Goal: Information Seeking & Learning: Learn about a topic

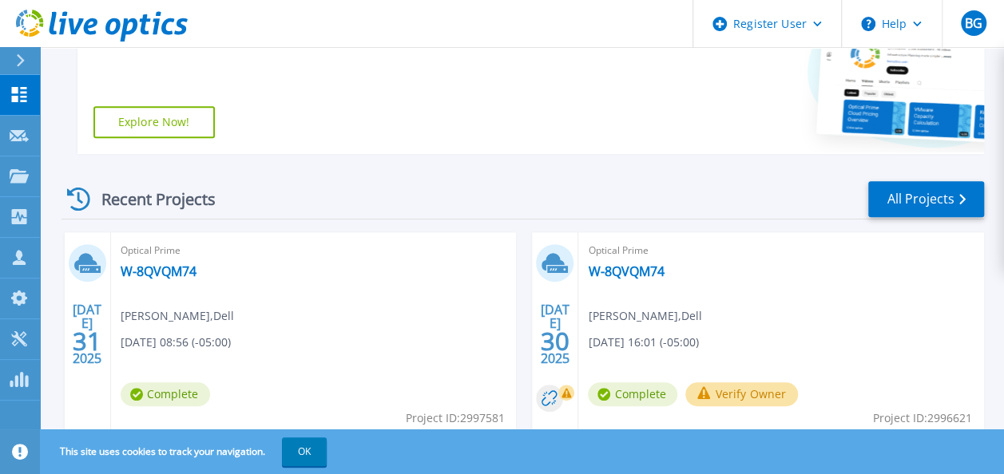
scroll to position [386, 0]
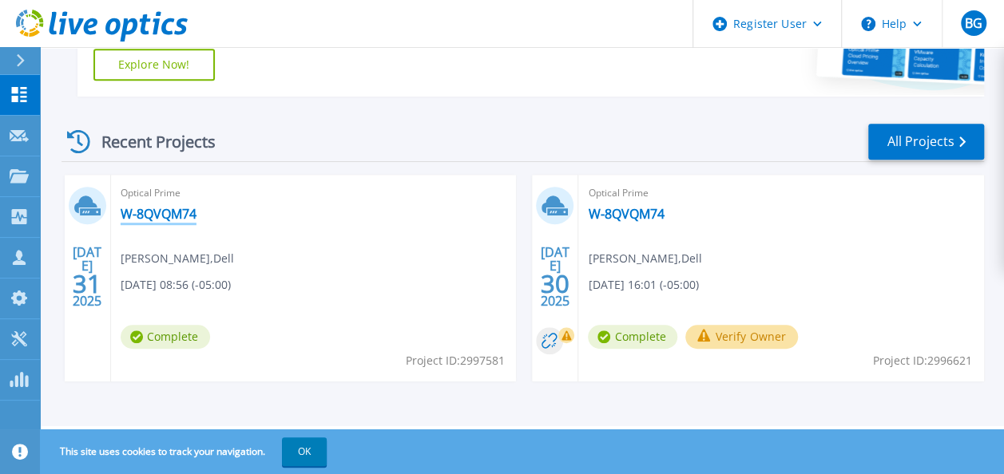
click at [180, 216] on link "W-8QVQM74" at bounding box center [159, 214] width 76 height 16
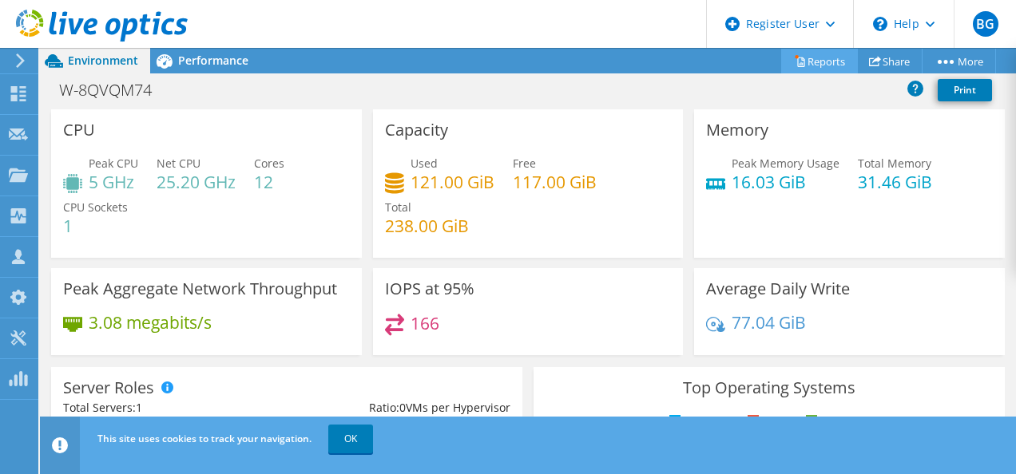
click at [802, 58] on link "Reports" at bounding box center [819, 61] width 77 height 25
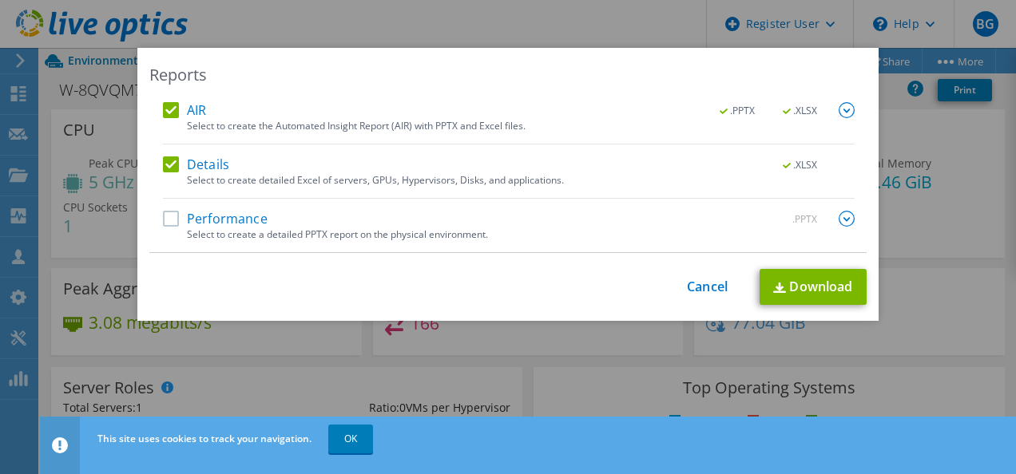
click at [169, 212] on label "Performance" at bounding box center [215, 219] width 105 height 16
click at [0, 0] on input "Performance" at bounding box center [0, 0] width 0 height 0
click at [698, 283] on link "Cancel" at bounding box center [707, 286] width 41 height 15
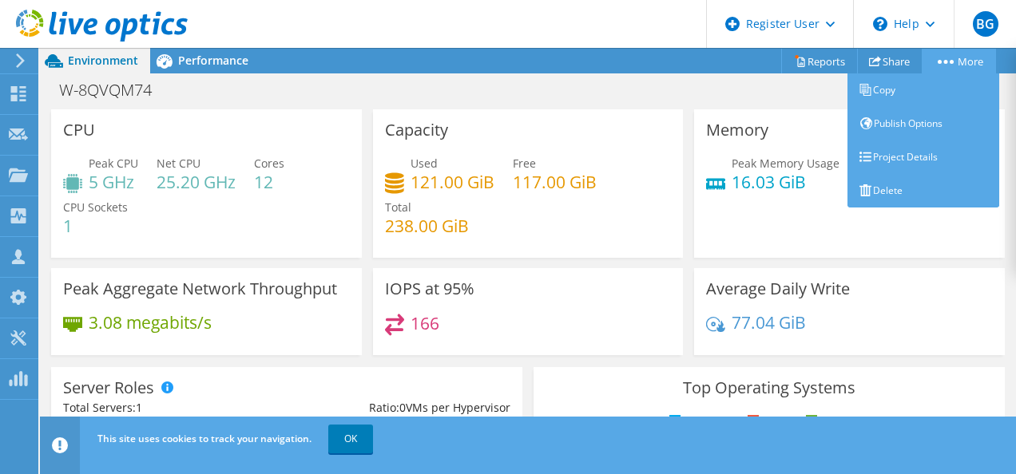
click at [959, 61] on link "More" at bounding box center [958, 61] width 74 height 25
click at [912, 153] on link "Project Details" at bounding box center [923, 158] width 152 height 34
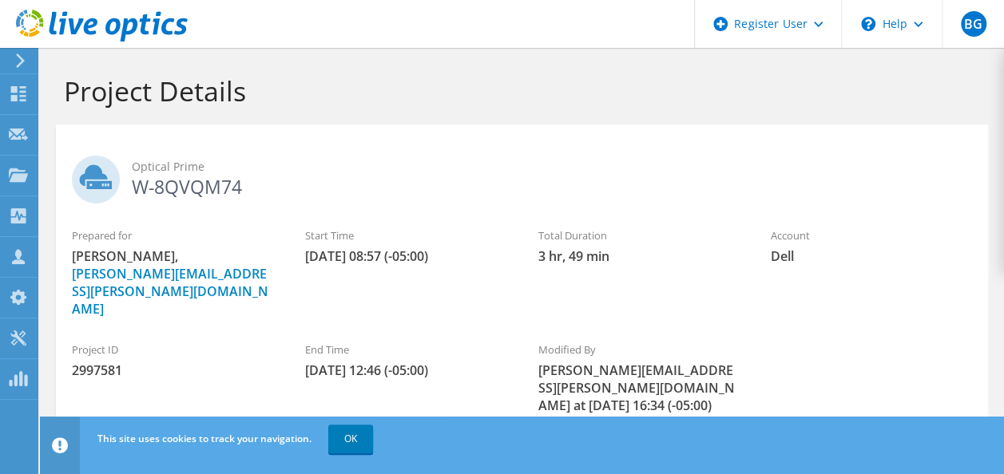
scroll to position [129, 0]
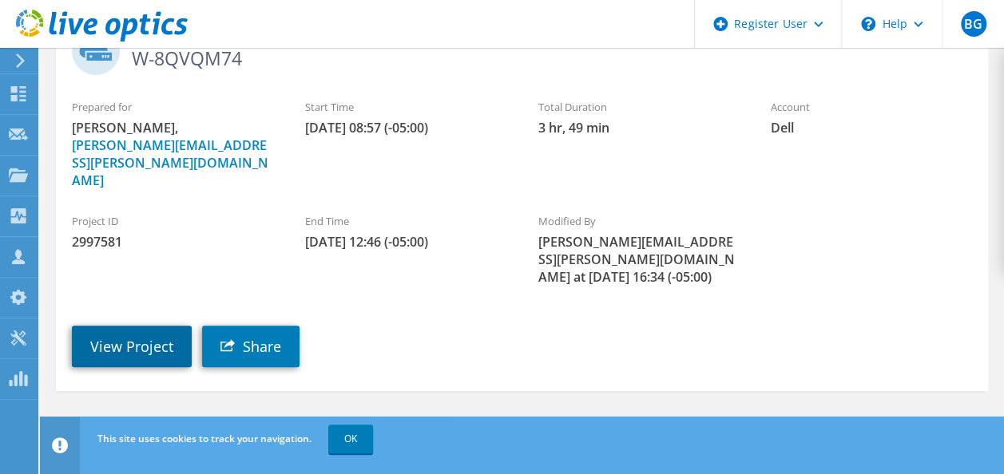
click at [157, 326] on link "View Project" at bounding box center [132, 347] width 120 height 42
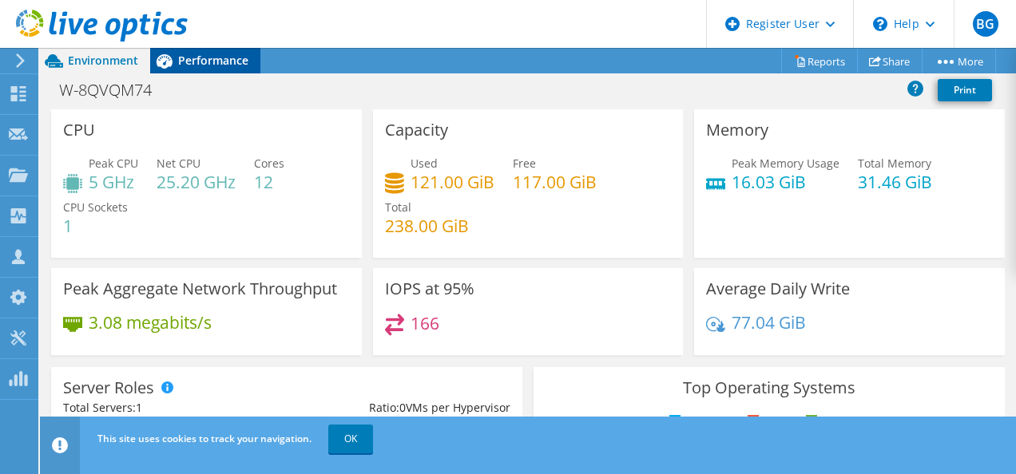
click at [237, 57] on span "Performance" at bounding box center [213, 60] width 70 height 15
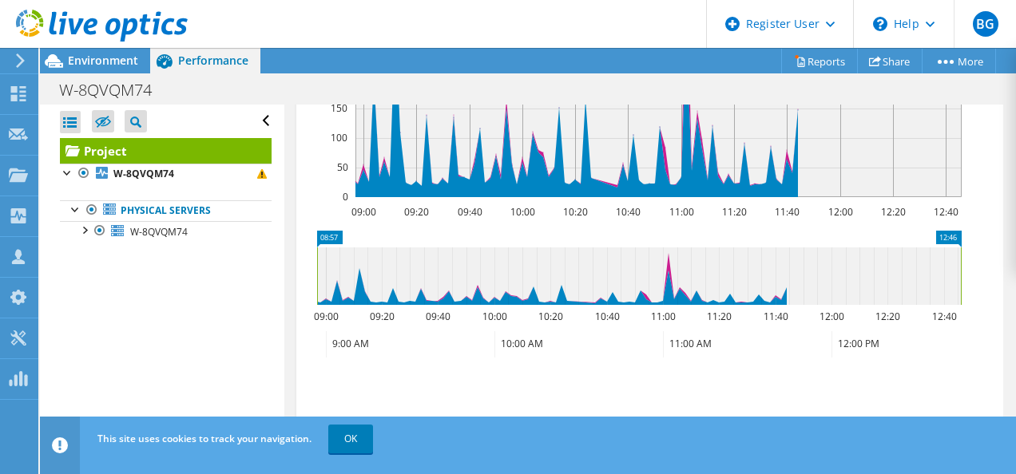
scroll to position [832, 0]
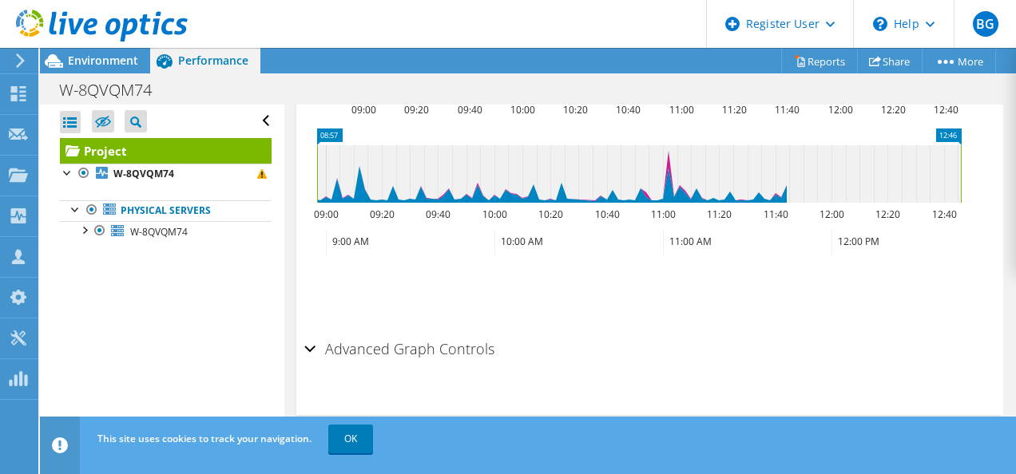
click at [407, 355] on h2 "Advanced Graph Controls" at bounding box center [399, 349] width 190 height 32
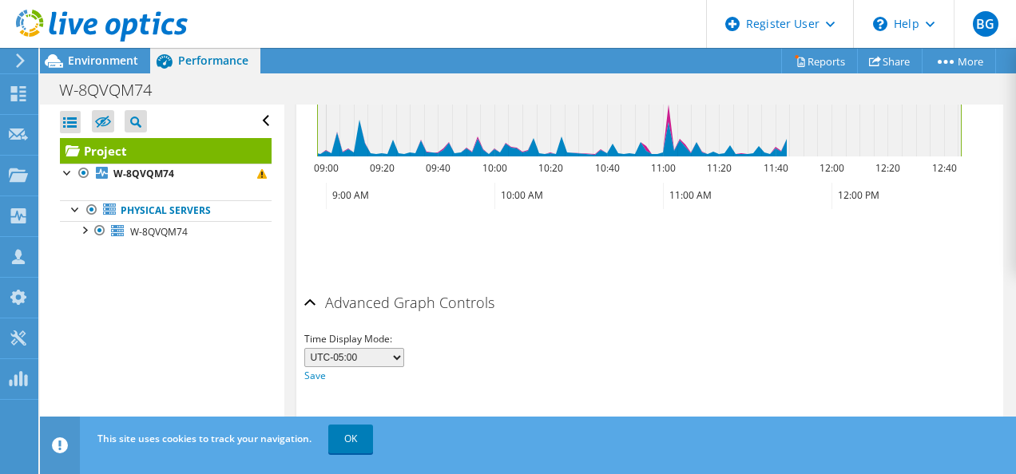
scroll to position [894, 0]
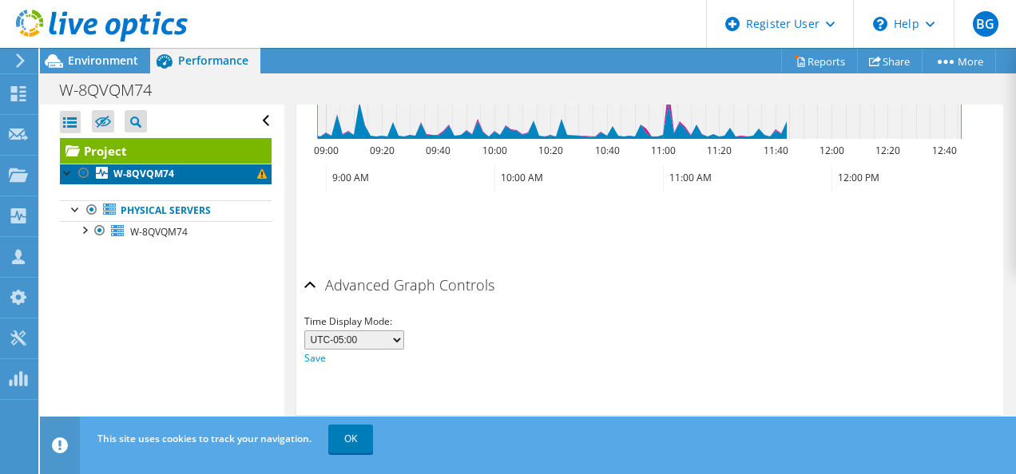
click at [163, 176] on b "W-8QVQM74" at bounding box center [143, 174] width 61 height 14
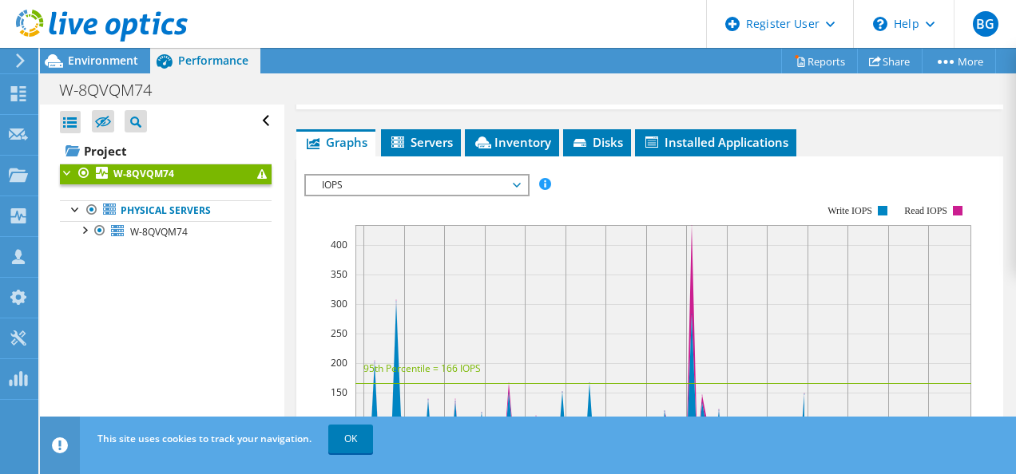
scroll to position [367, 0]
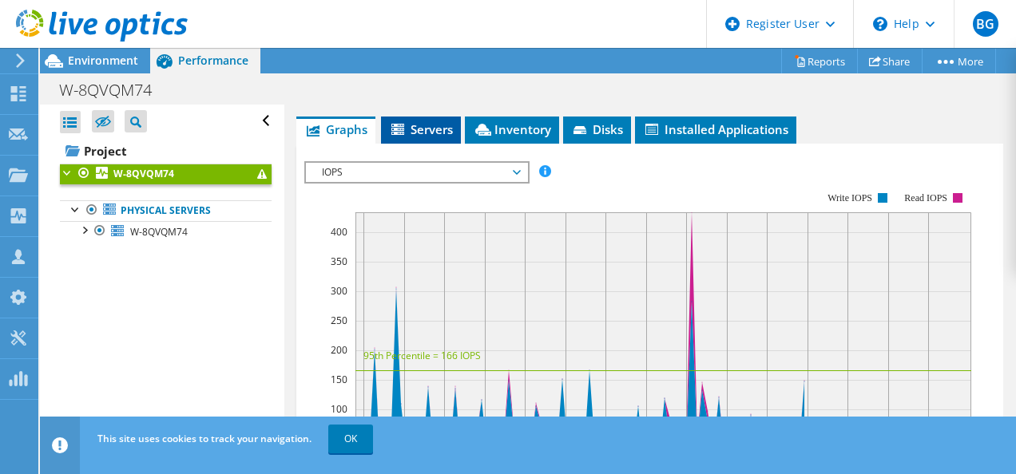
click at [396, 117] on li "Servers" at bounding box center [421, 130] width 80 height 27
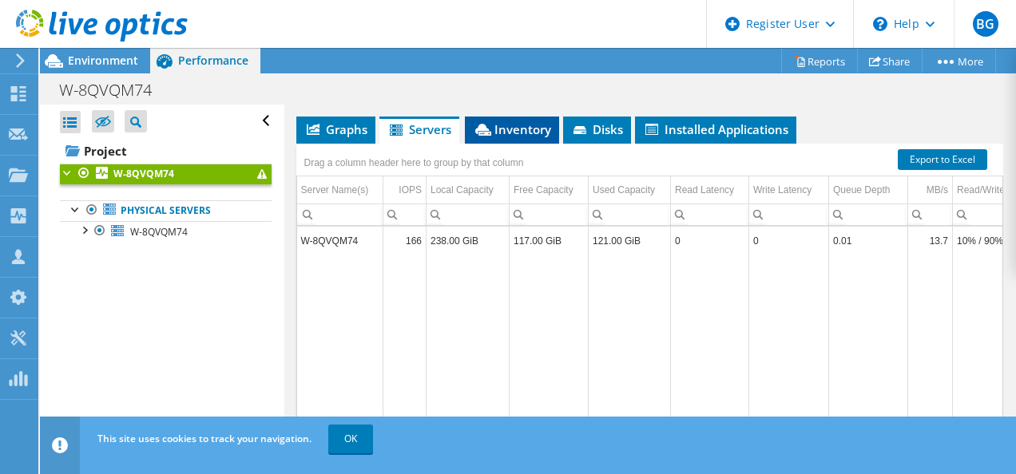
click at [521, 121] on span "Inventory" at bounding box center [512, 129] width 78 height 16
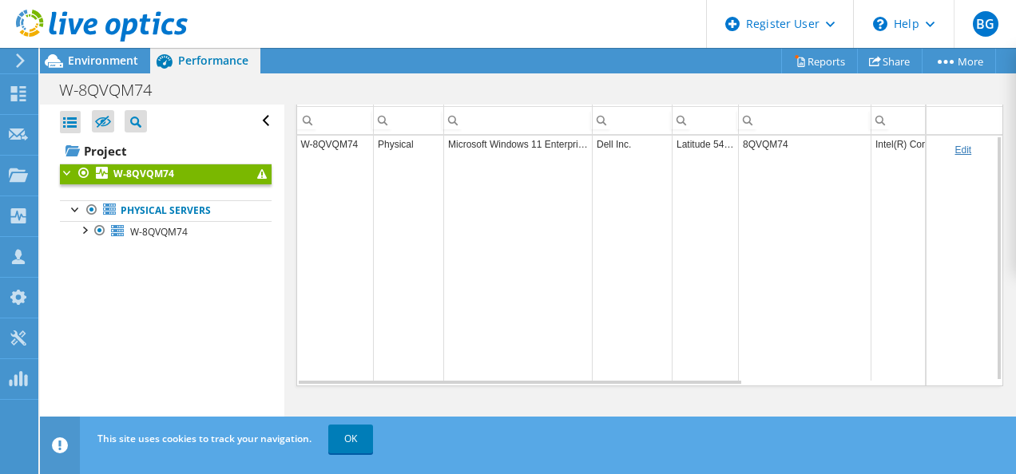
scroll to position [0, 0]
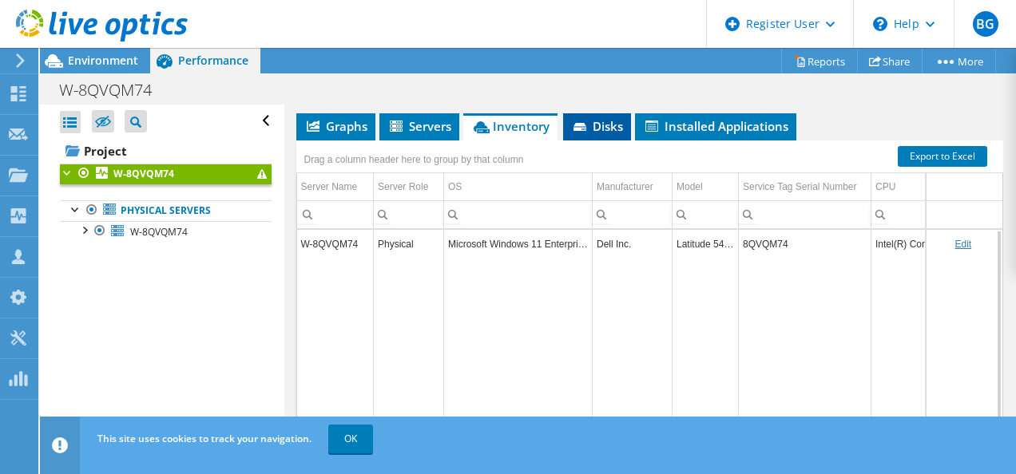
click at [613, 127] on span "Disks" at bounding box center [597, 126] width 52 height 16
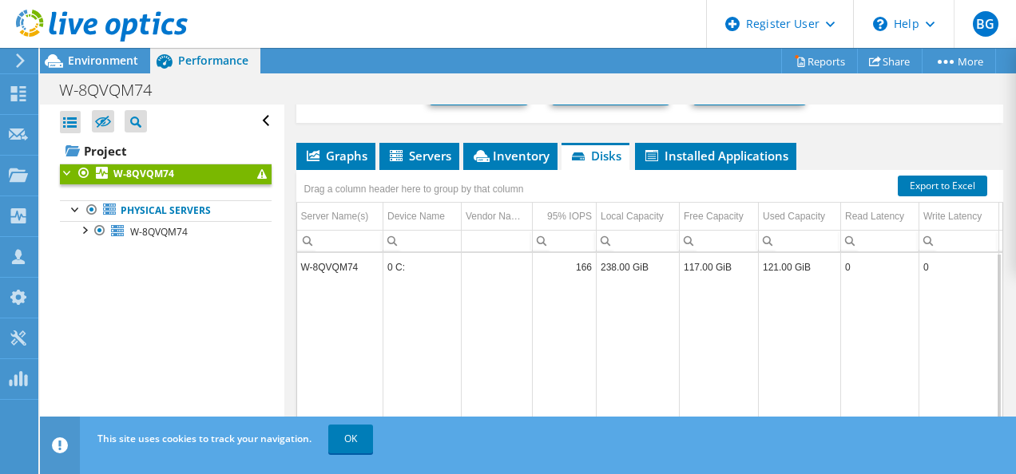
scroll to position [338, 0]
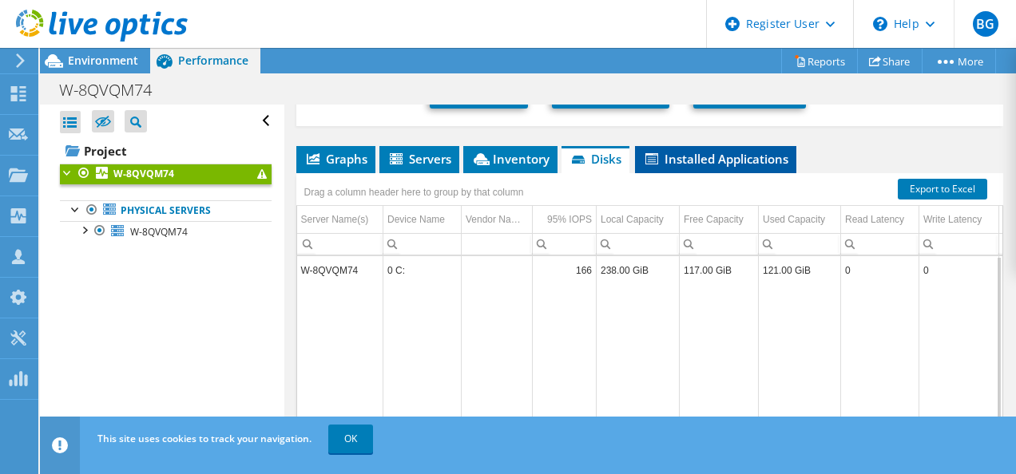
click at [703, 153] on span "Installed Applications" at bounding box center [715, 159] width 145 height 16
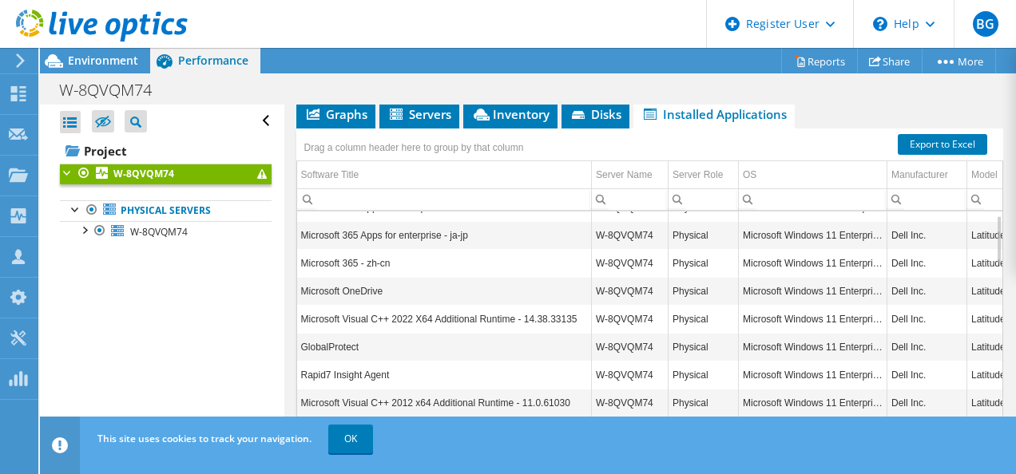
scroll to position [375, 0]
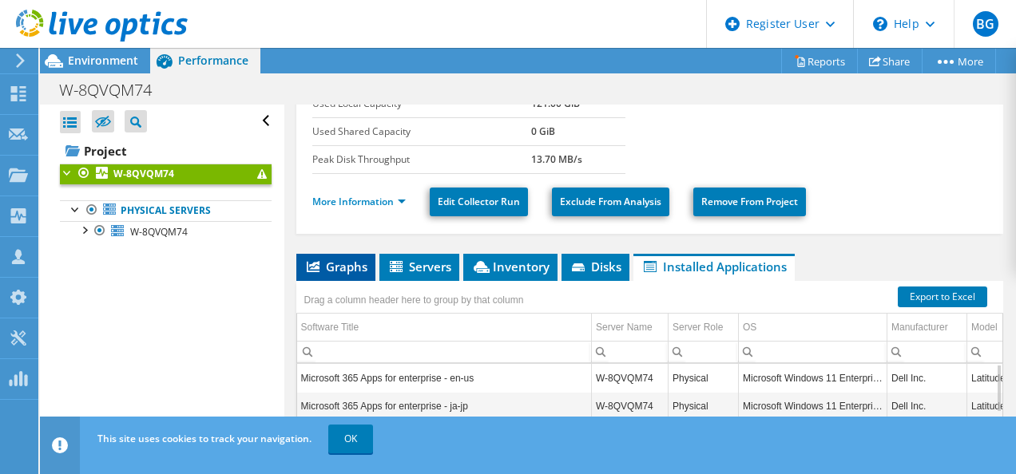
click at [342, 267] on span "Graphs" at bounding box center [335, 267] width 63 height 16
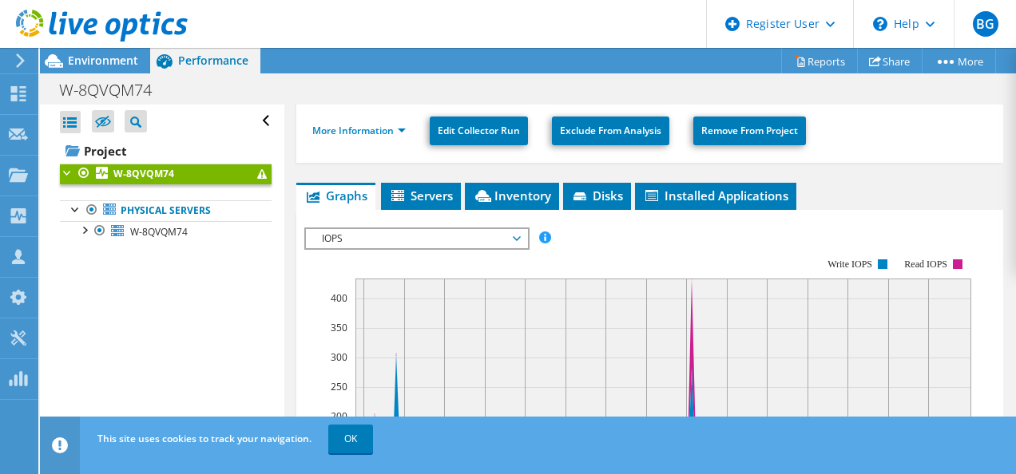
click at [402, 232] on span "IOPS" at bounding box center [416, 238] width 205 height 19
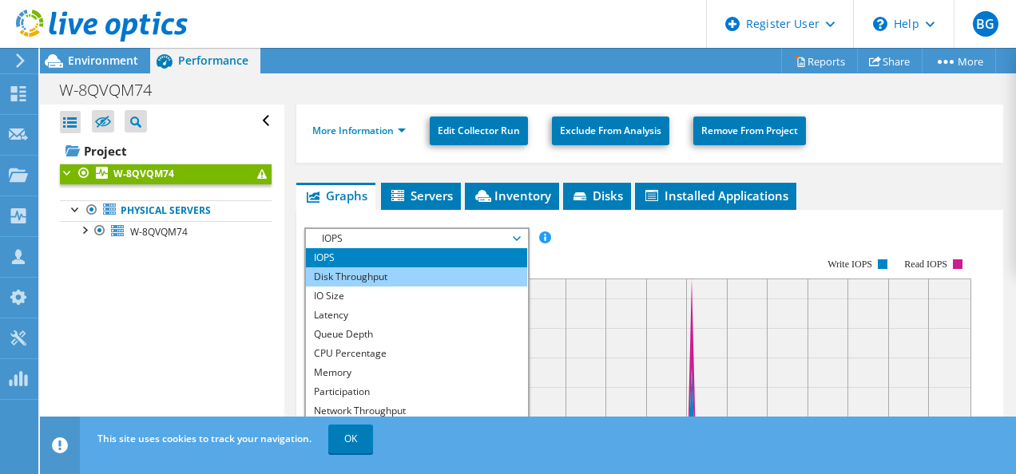
click at [396, 275] on li "Disk Throughput" at bounding box center [416, 276] width 221 height 19
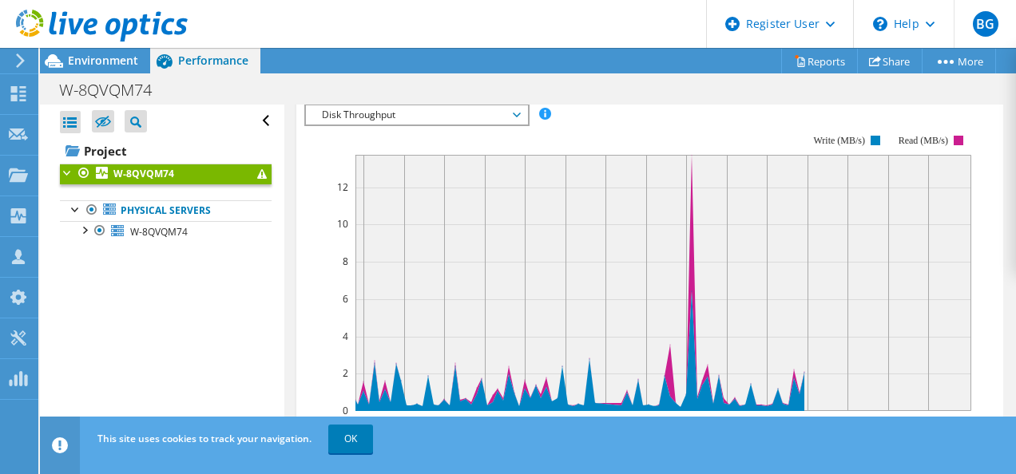
click at [454, 112] on span "Disk Throughput" at bounding box center [416, 114] width 205 height 19
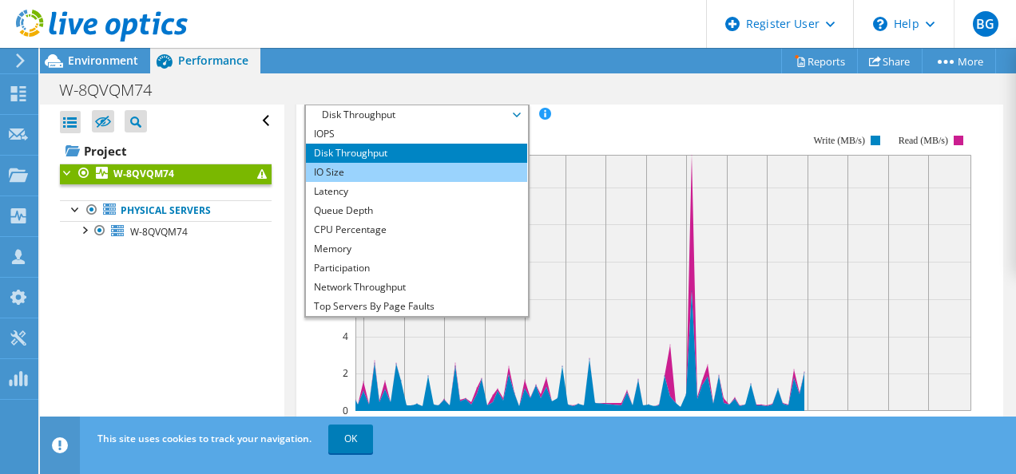
click at [436, 171] on li "IO Size" at bounding box center [416, 172] width 221 height 19
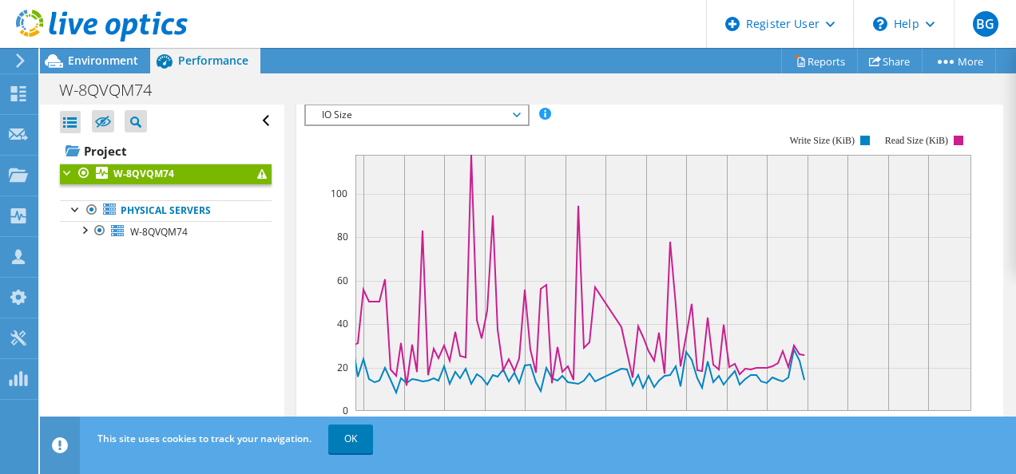
click at [473, 117] on span "IO Size" at bounding box center [416, 114] width 205 height 19
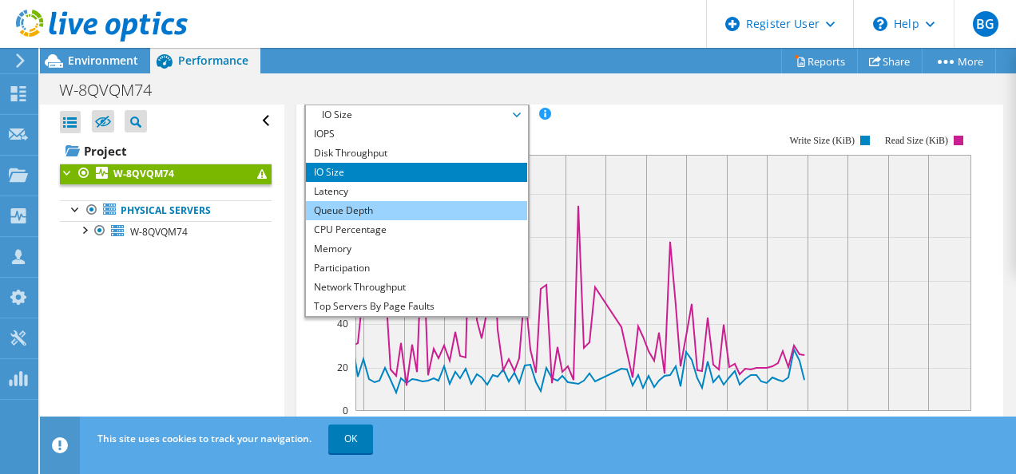
click at [438, 201] on li "Queue Depth" at bounding box center [416, 210] width 221 height 19
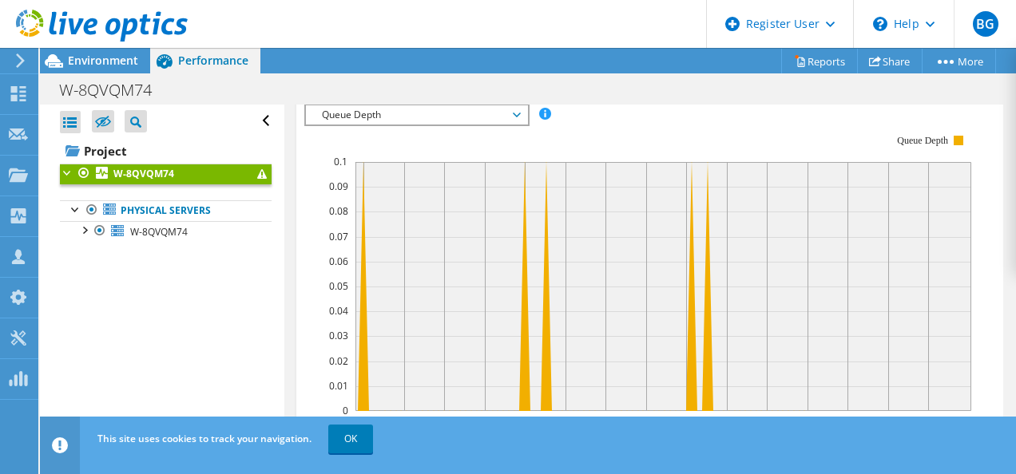
click at [445, 113] on span "Queue Depth" at bounding box center [416, 114] width 205 height 19
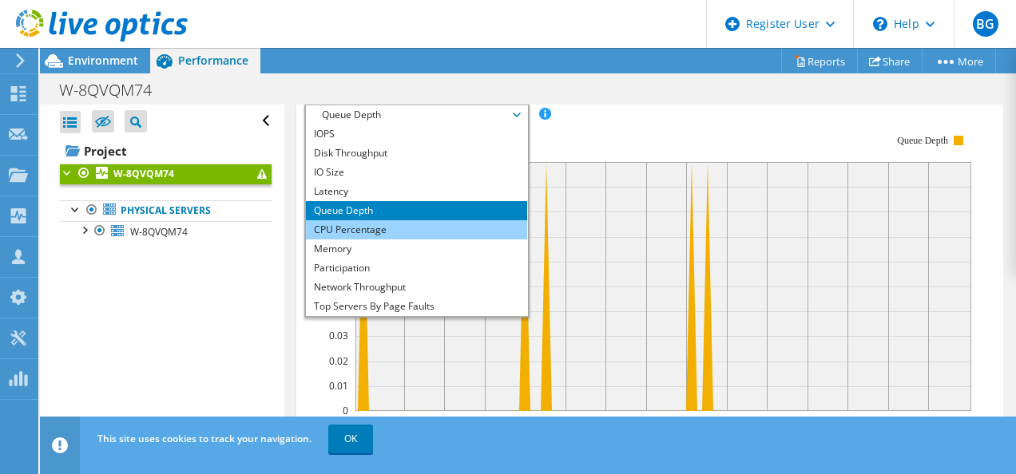
click at [414, 220] on li "CPU Percentage" at bounding box center [416, 229] width 221 height 19
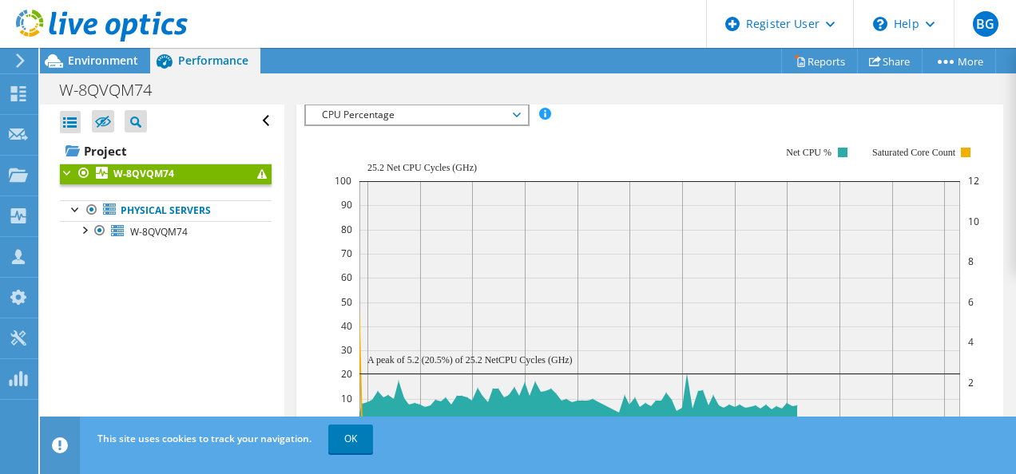
click at [401, 117] on span "CPU Percentage" at bounding box center [416, 114] width 205 height 19
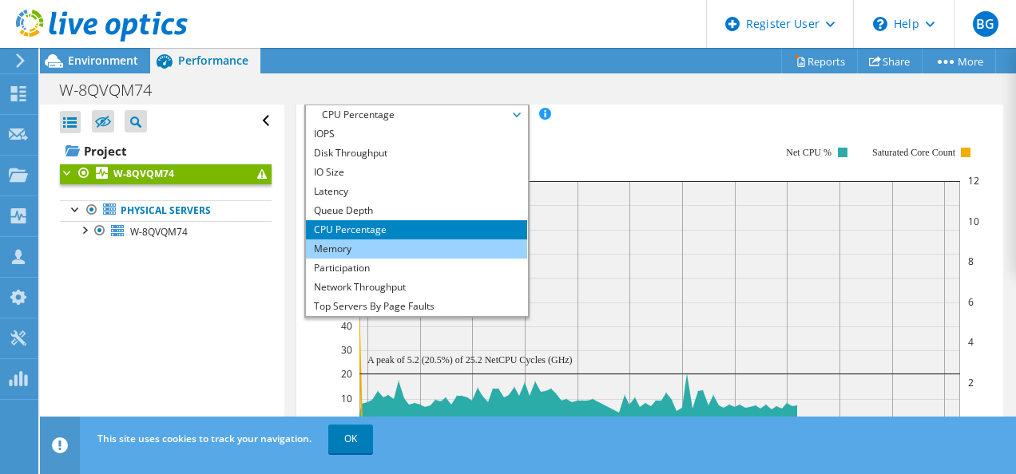
click at [396, 240] on li "Memory" at bounding box center [416, 249] width 221 height 19
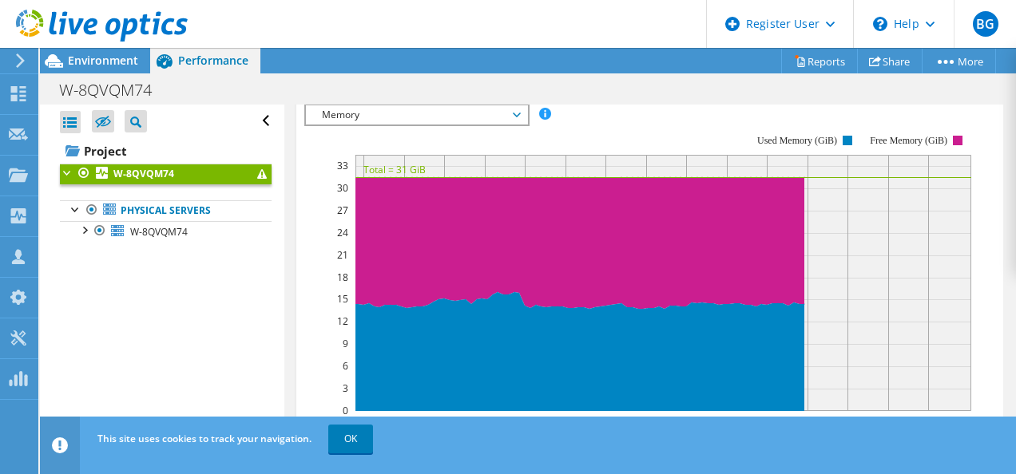
click at [422, 116] on span "Memory" at bounding box center [416, 114] width 205 height 19
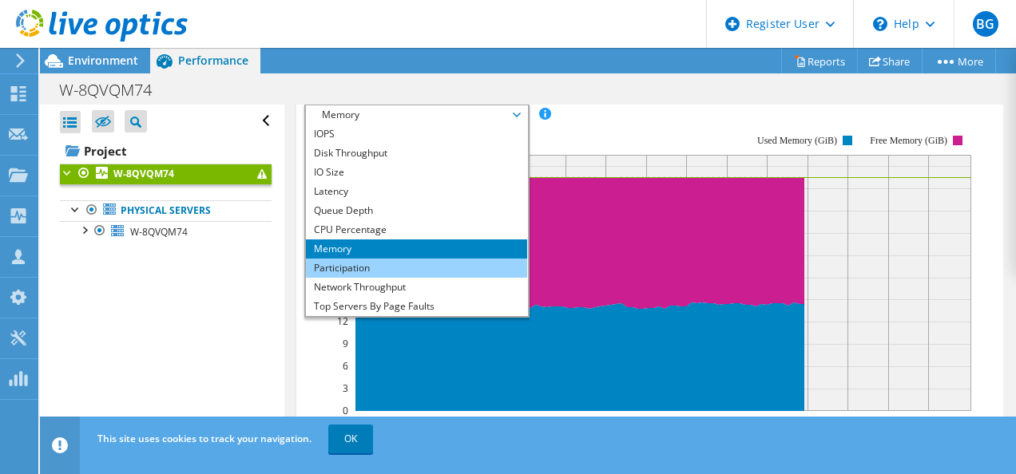
click at [410, 263] on li "Participation" at bounding box center [416, 268] width 221 height 19
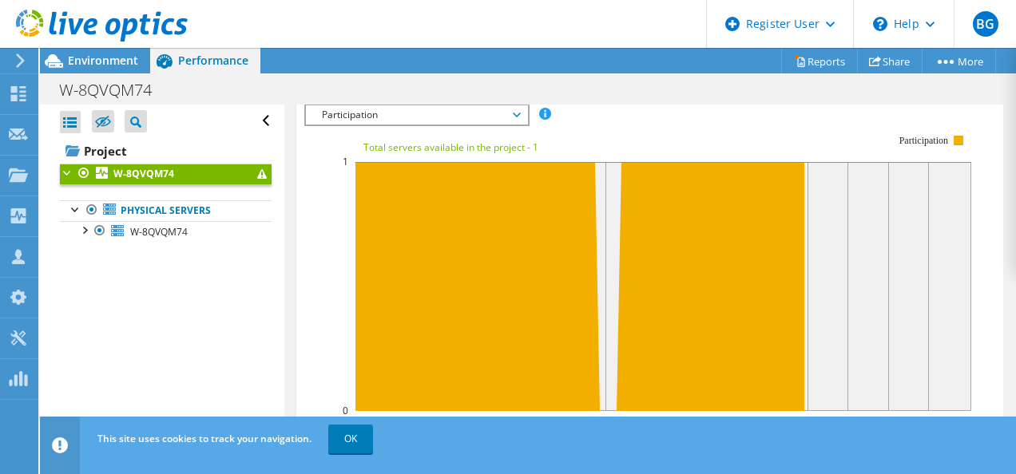
click at [450, 109] on span "Participation" at bounding box center [416, 114] width 205 height 19
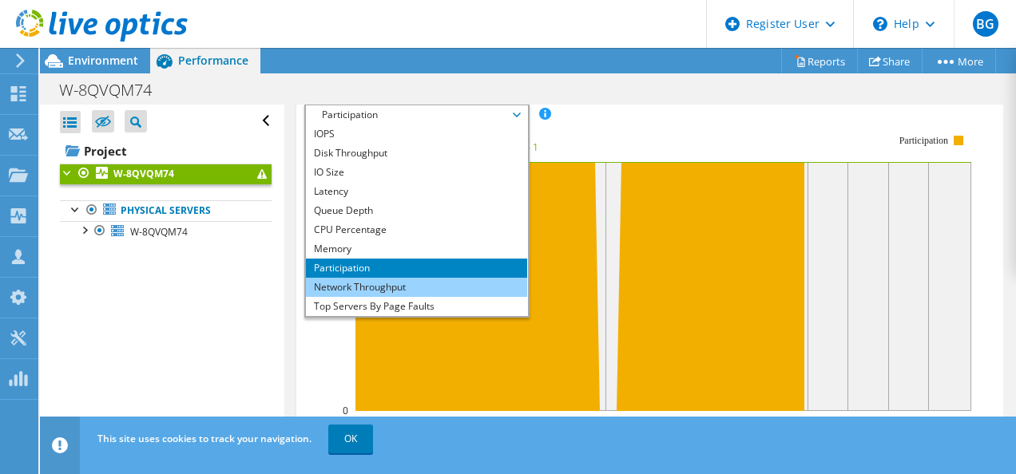
click at [390, 283] on li "Network Throughput" at bounding box center [416, 287] width 221 height 19
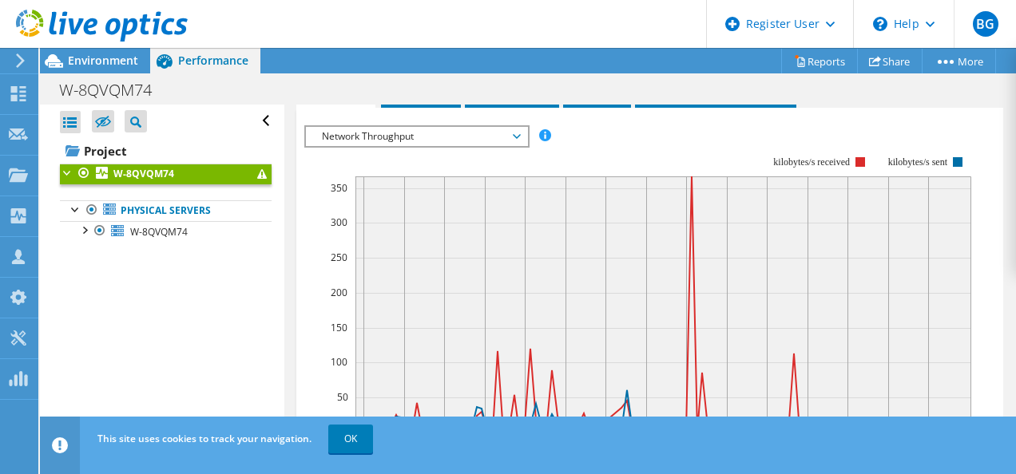
scroll to position [402, 0]
click at [424, 137] on span "Network Throughput" at bounding box center [416, 137] width 205 height 19
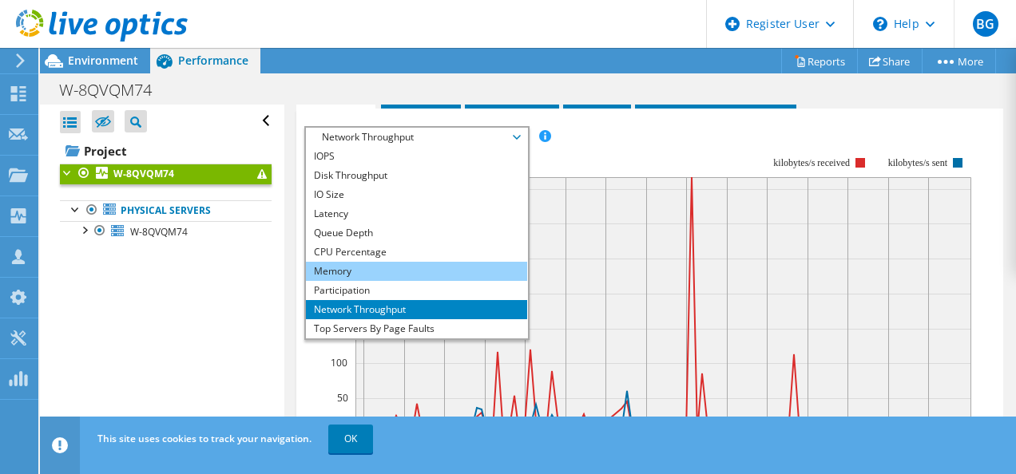
scroll to position [57, 0]
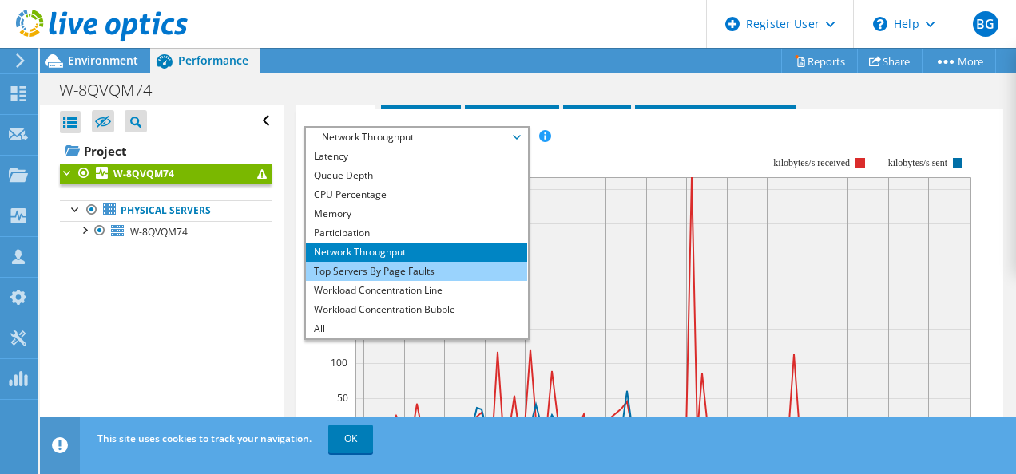
click at [444, 267] on li "Top Servers By Page Faults" at bounding box center [416, 271] width 221 height 19
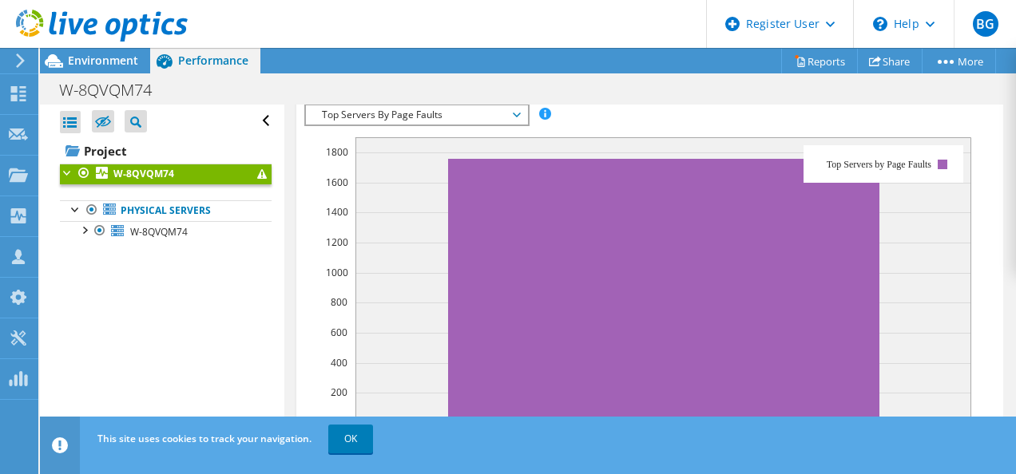
scroll to position [420, 0]
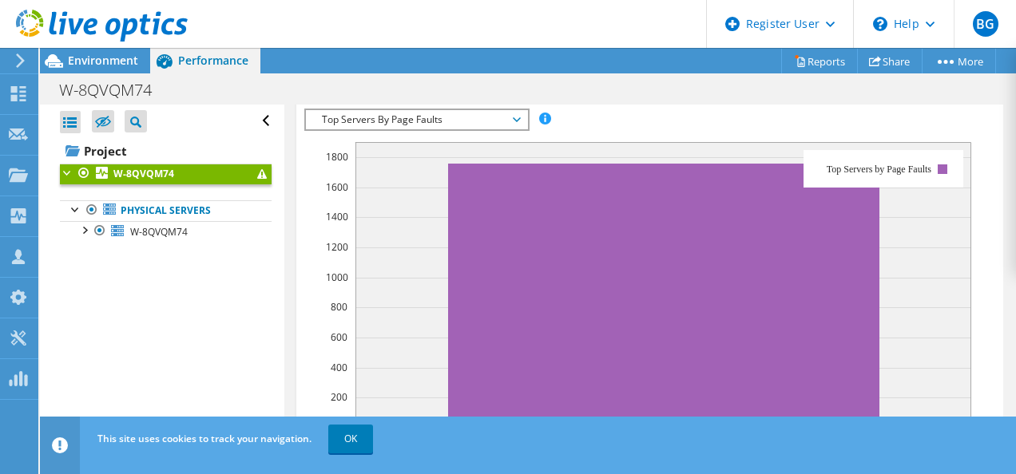
click at [410, 112] on span "Top Servers By Page Faults" at bounding box center [416, 119] width 205 height 19
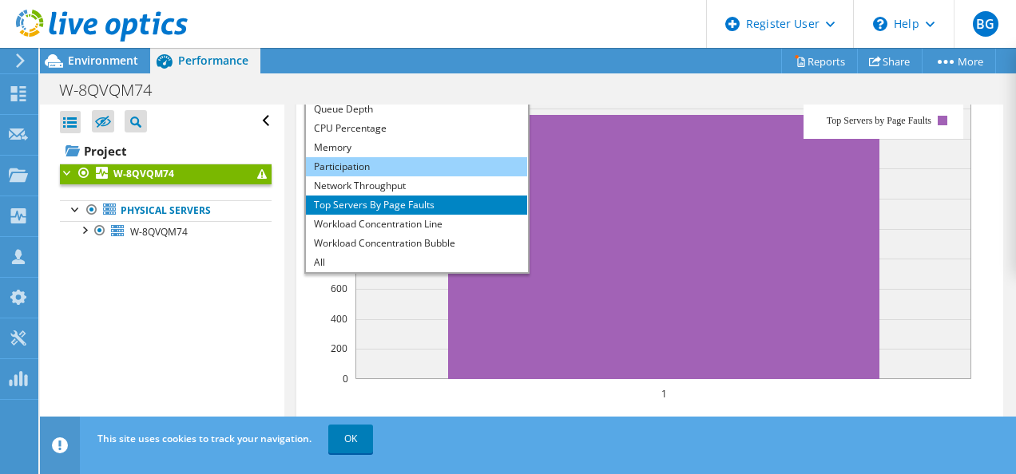
scroll to position [470, 0]
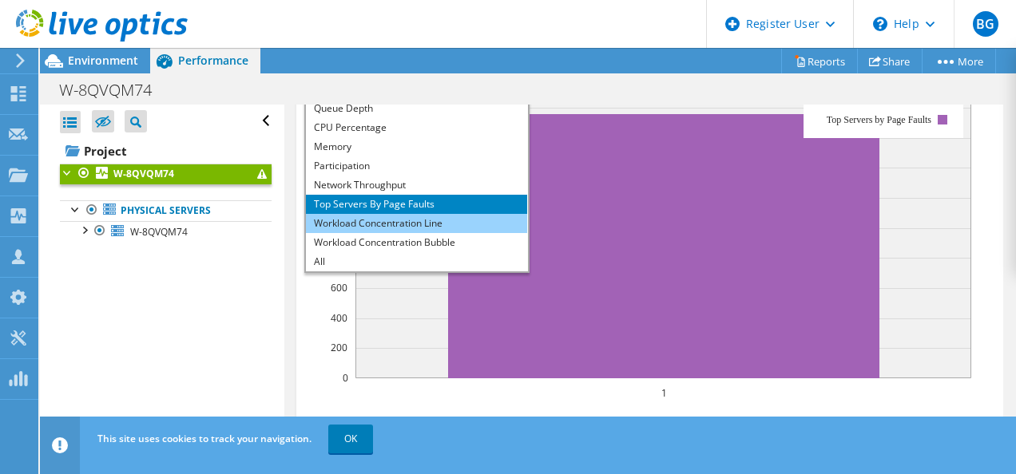
click at [410, 216] on li "Workload Concentration Line" at bounding box center [416, 223] width 221 height 19
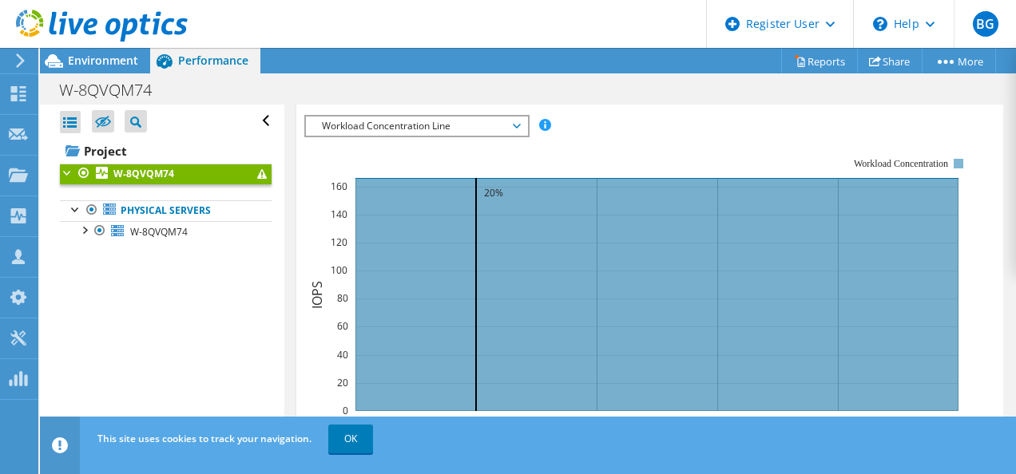
scroll to position [412, 0]
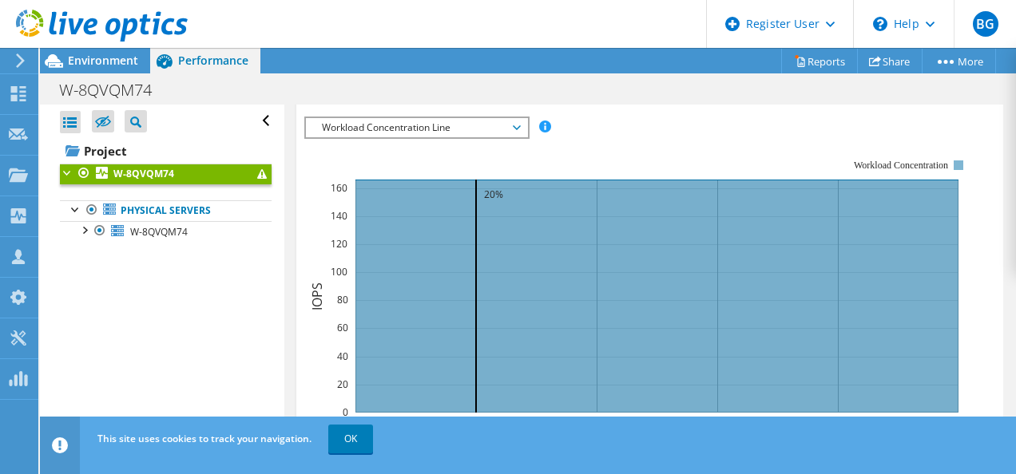
click at [465, 129] on span "Workload Concentration Line" at bounding box center [416, 127] width 205 height 19
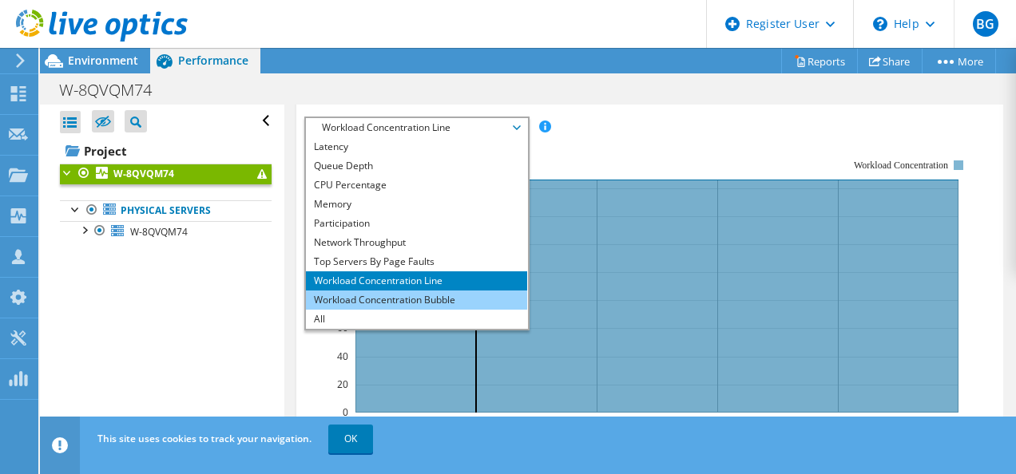
click at [426, 297] on li "Workload Concentration Bubble" at bounding box center [416, 300] width 221 height 19
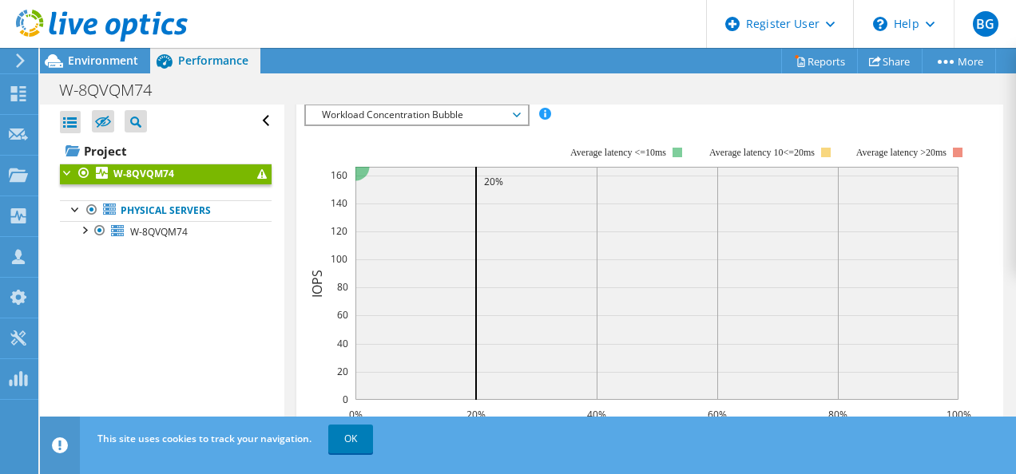
scroll to position [420, 0]
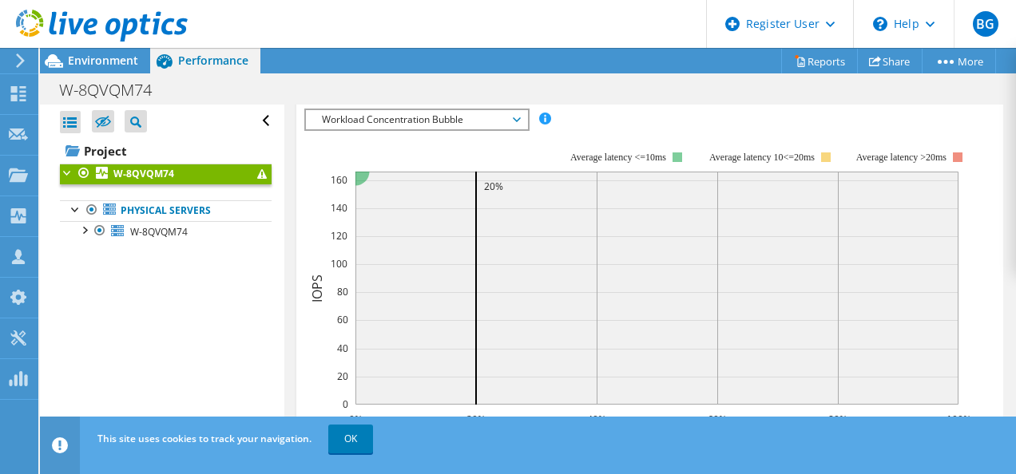
click at [431, 110] on span "Workload Concentration Bubble" at bounding box center [416, 119] width 205 height 19
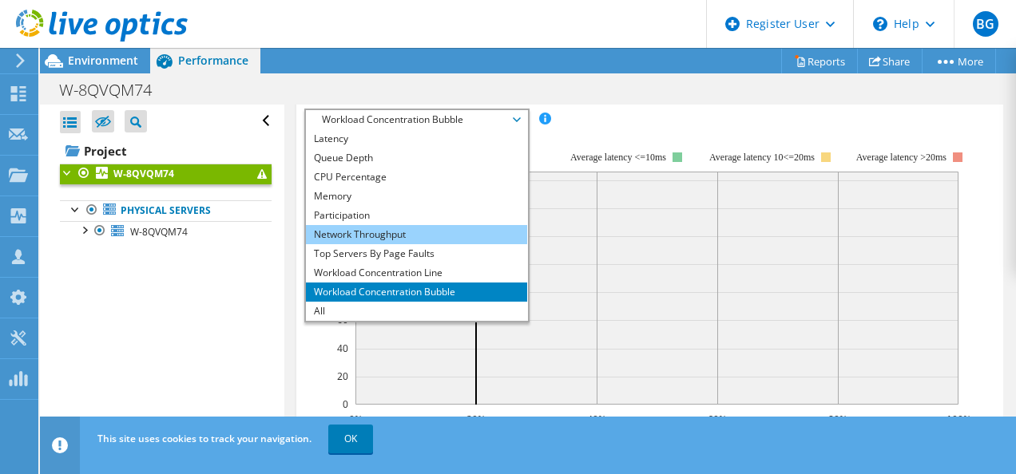
scroll to position [0, 0]
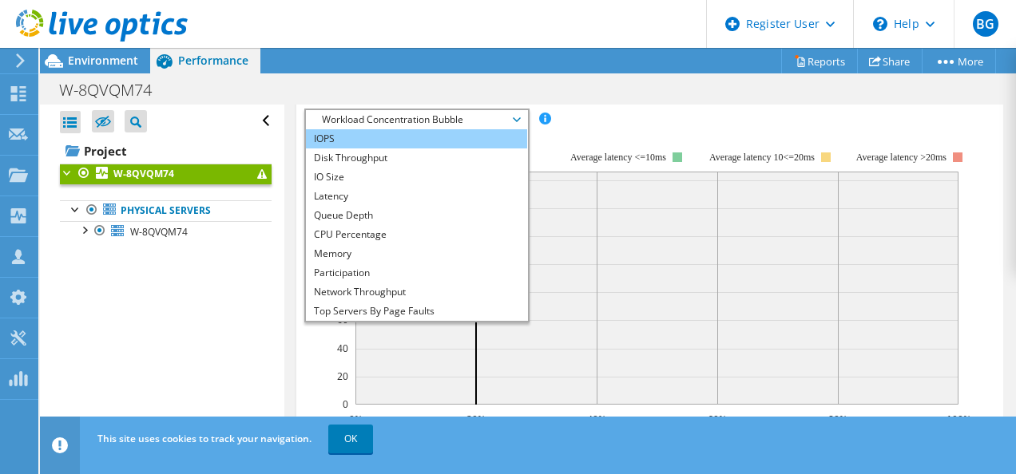
click at [390, 134] on li "IOPS" at bounding box center [416, 138] width 221 height 19
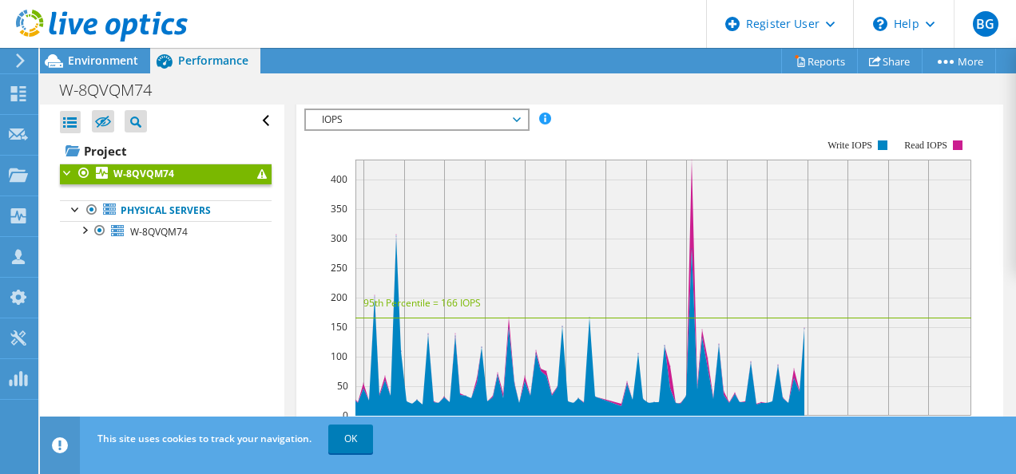
click at [425, 125] on div "IOPS IOPS Disk Throughput IO Size Latency Queue Depth CPU Percentage Memory Pag…" at bounding box center [416, 120] width 225 height 22
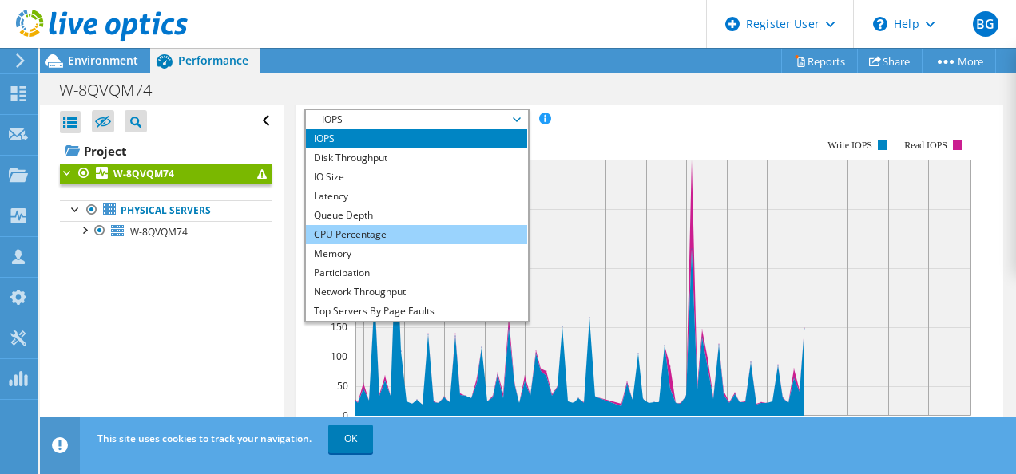
scroll to position [57, 0]
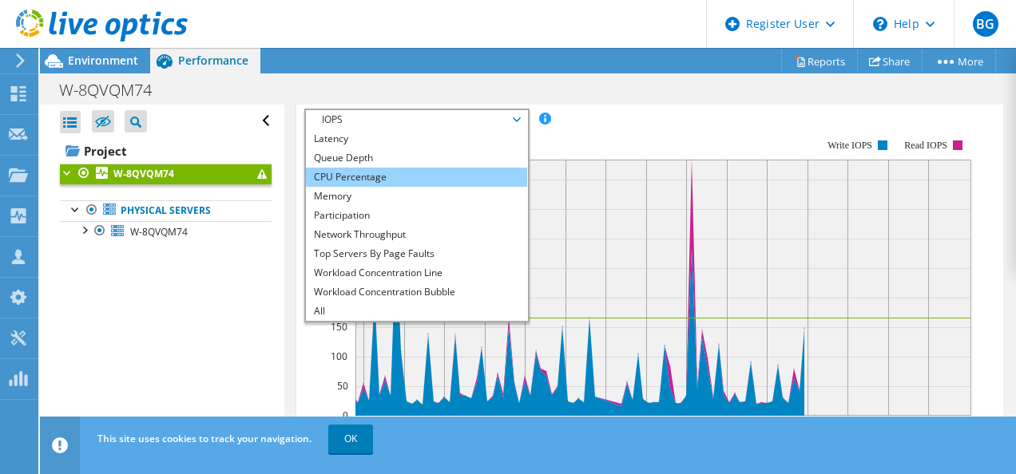
click at [414, 234] on li "Network Throughput" at bounding box center [416, 234] width 221 height 19
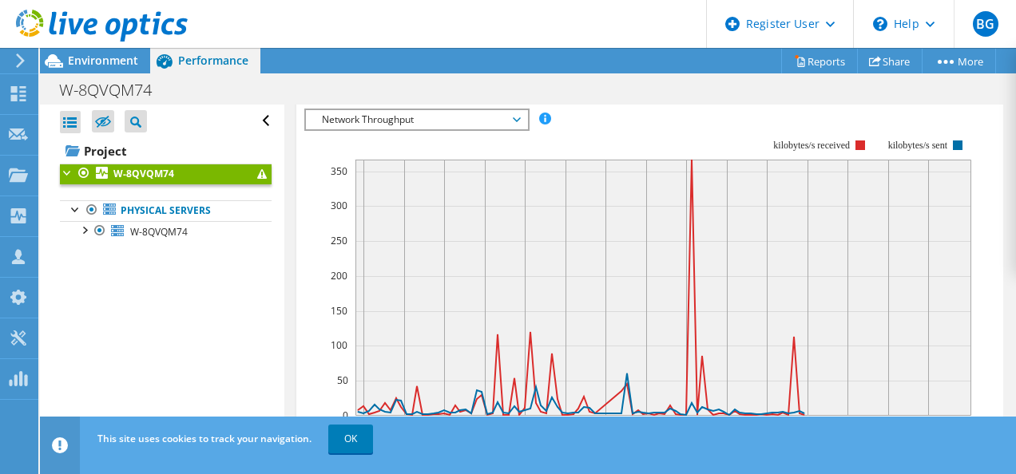
click at [643, 118] on rect at bounding box center [637, 277] width 667 height 319
click at [584, 18] on header "BG Dell User Brian Garton Brian.Garton@Dell.com Dell My Profile Log Out \n Help…" at bounding box center [508, 24] width 1016 height 48
click at [617, 99] on div "W-8QVQM74 Print" at bounding box center [528, 90] width 976 height 30
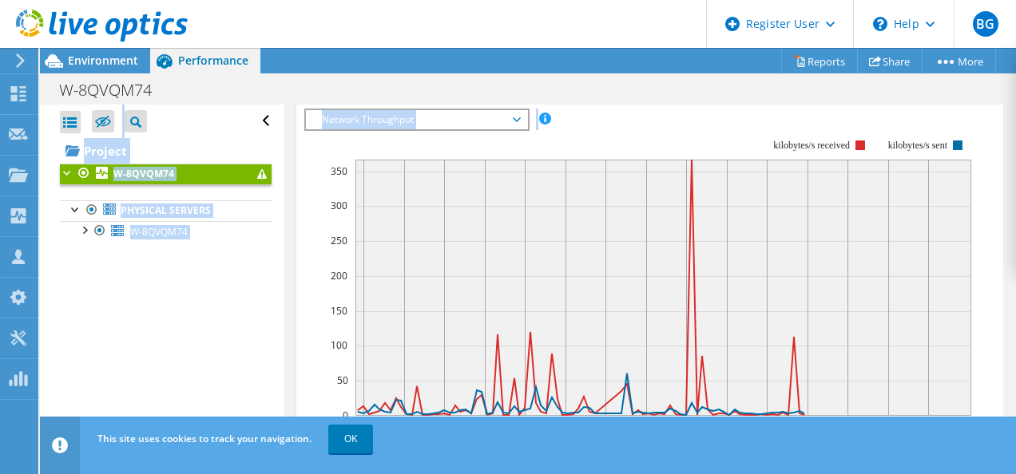
drag, startPoint x: 339, startPoint y: -43, endPoint x: 311, endPoint y: -59, distance: 31.5
click at [311, 0] on html "BG Dell User Brian Garton Brian.Garton@Dell.com Dell My Profile Log Out \n Help…" at bounding box center [508, 237] width 1016 height 474
click at [111, 14] on icon at bounding box center [102, 26] width 172 height 33
